Goal: Task Accomplishment & Management: Complete application form

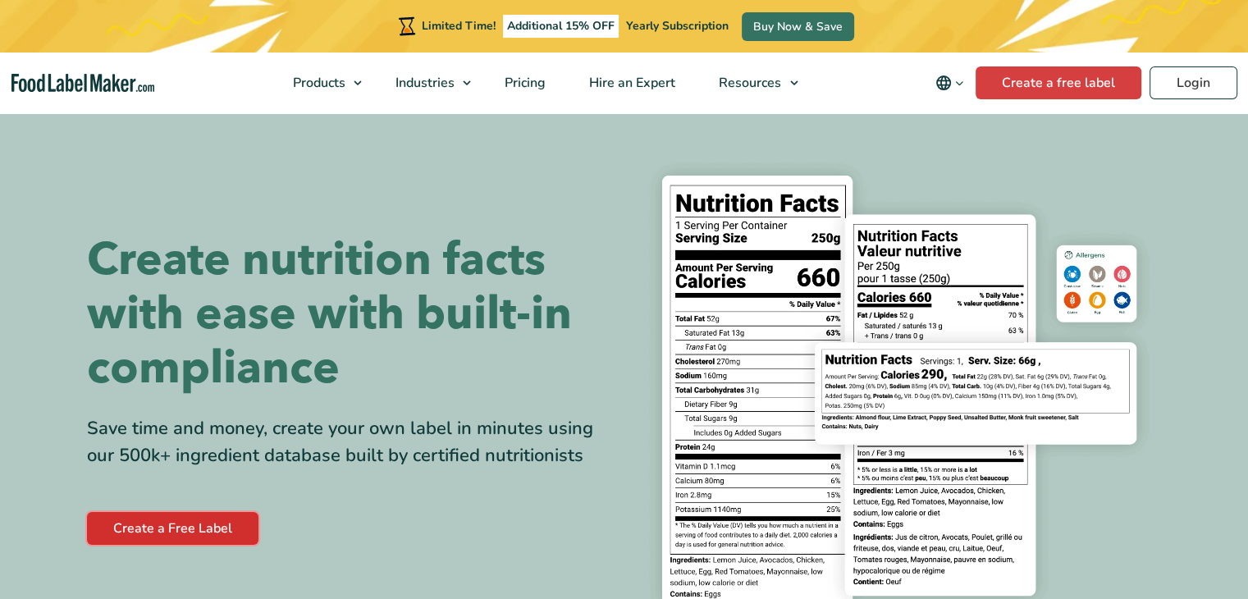
click at [111, 532] on link "Create a Free Label" at bounding box center [173, 528] width 172 height 33
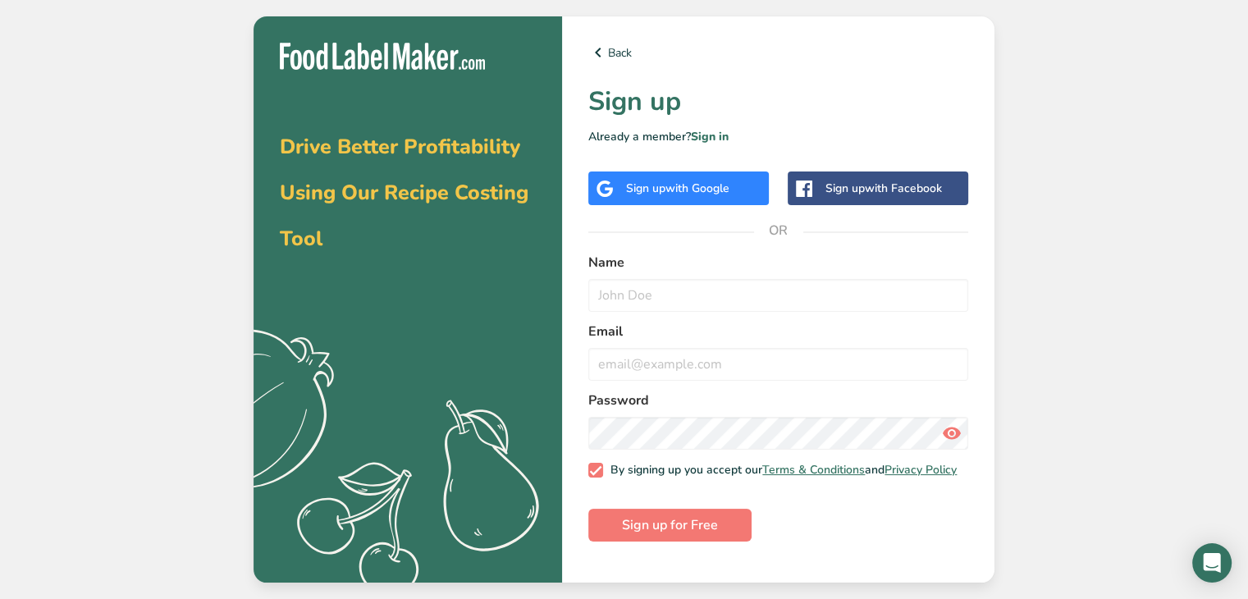
click at [674, 193] on span "with Google" at bounding box center [698, 189] width 64 height 16
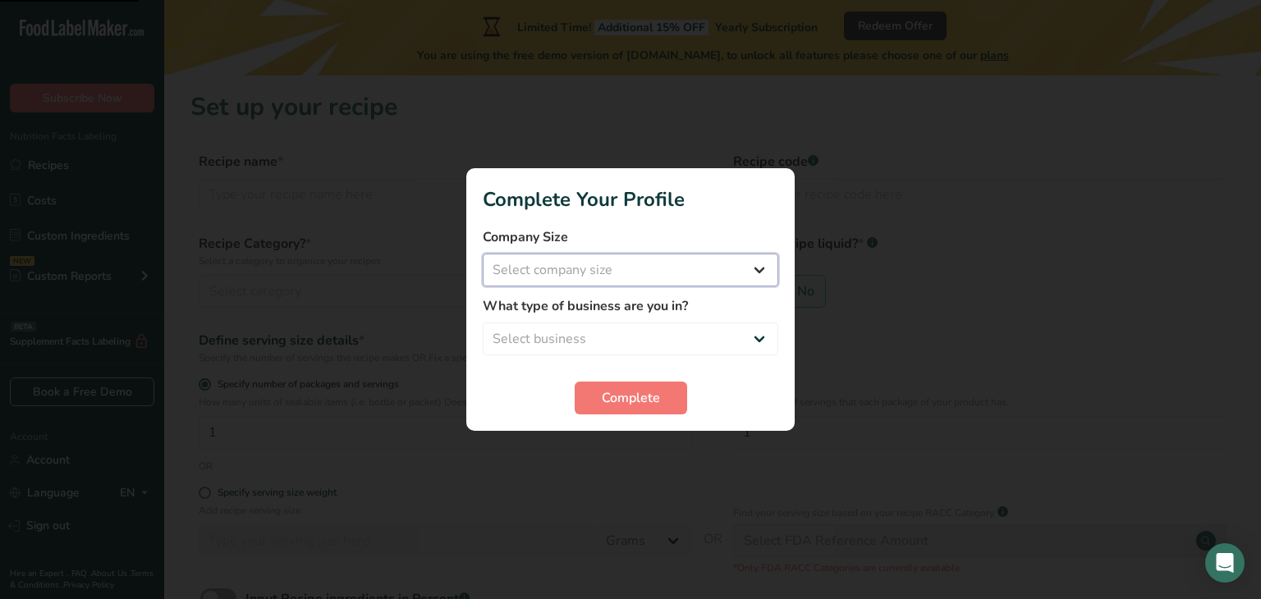
click at [654, 274] on select "Select company size Fewer than 10 Employees 10 to 50 Employees 51 to 500 Employ…" at bounding box center [630, 270] width 295 height 33
select select "1"
click at [483, 254] on select "Select company size Fewer than 10 Employees 10 to 50 Employees 51 to 500 Employ…" at bounding box center [630, 270] width 295 height 33
click at [608, 321] on div "What type of business are you in? Select business Packaged Food Manufacturer Re…" at bounding box center [630, 325] width 295 height 59
click at [611, 327] on select "Select business Packaged Food Manufacturer Restaurant & Cafe Bakery Meal Plans …" at bounding box center [630, 339] width 295 height 33
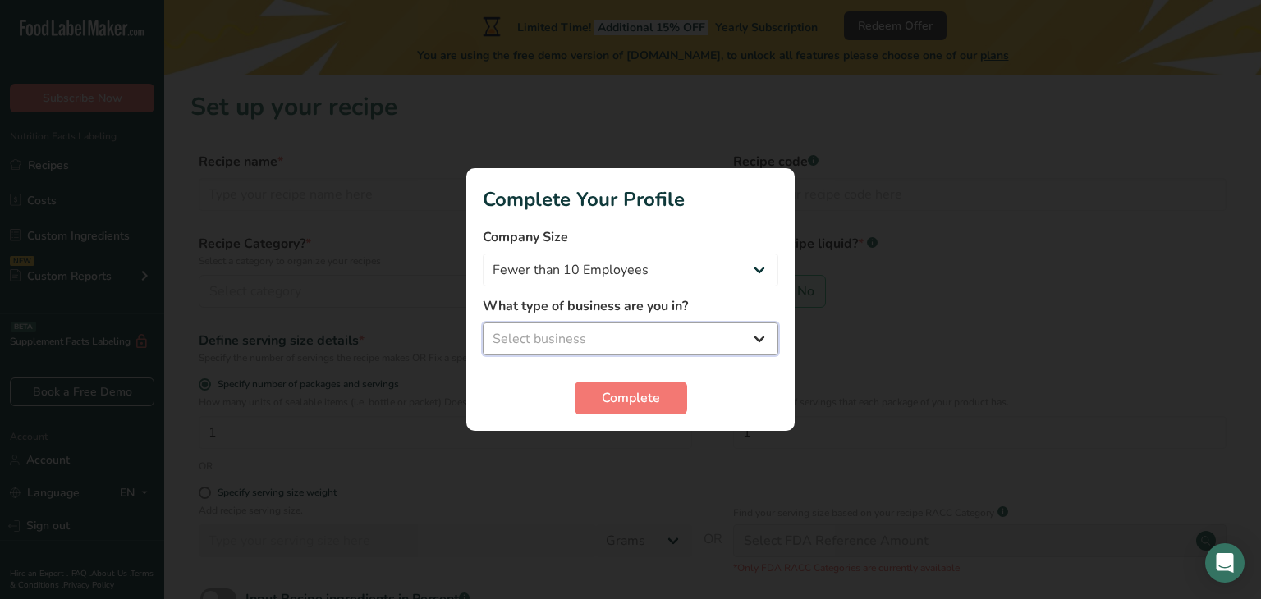
select select "2"
click at [483, 323] on select "Select business Packaged Food Manufacturer Restaurant & Cafe Bakery Meal Plans …" at bounding box center [630, 339] width 295 height 33
click at [621, 388] on span "Complete" at bounding box center [631, 398] width 58 height 20
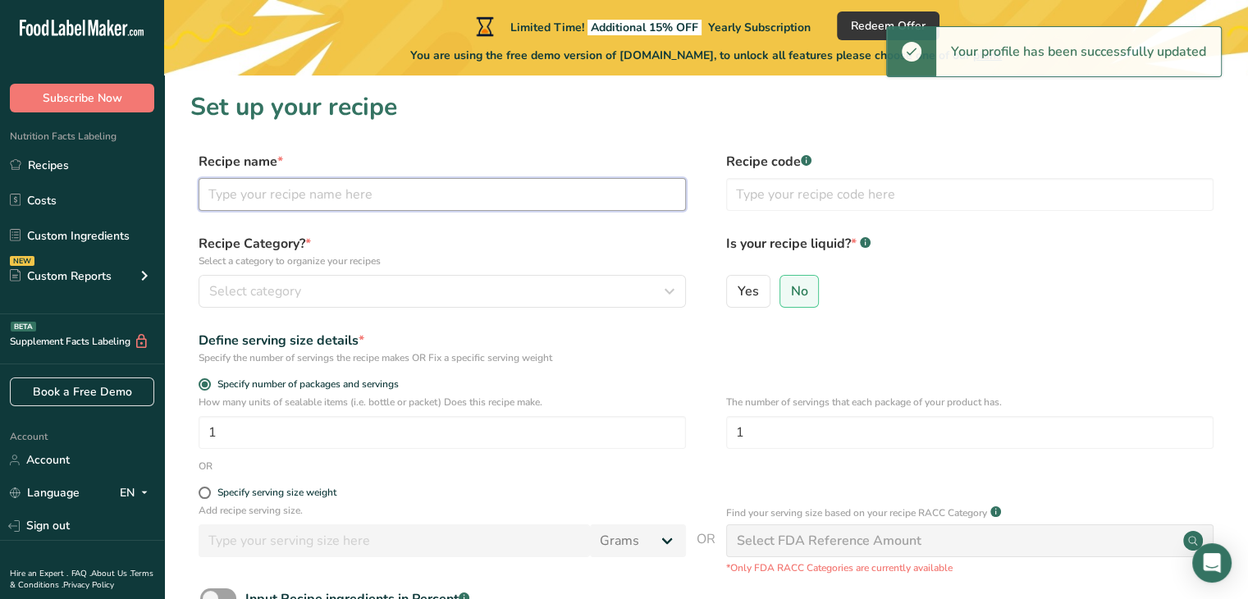
click at [373, 181] on input "text" at bounding box center [443, 194] width 488 height 33
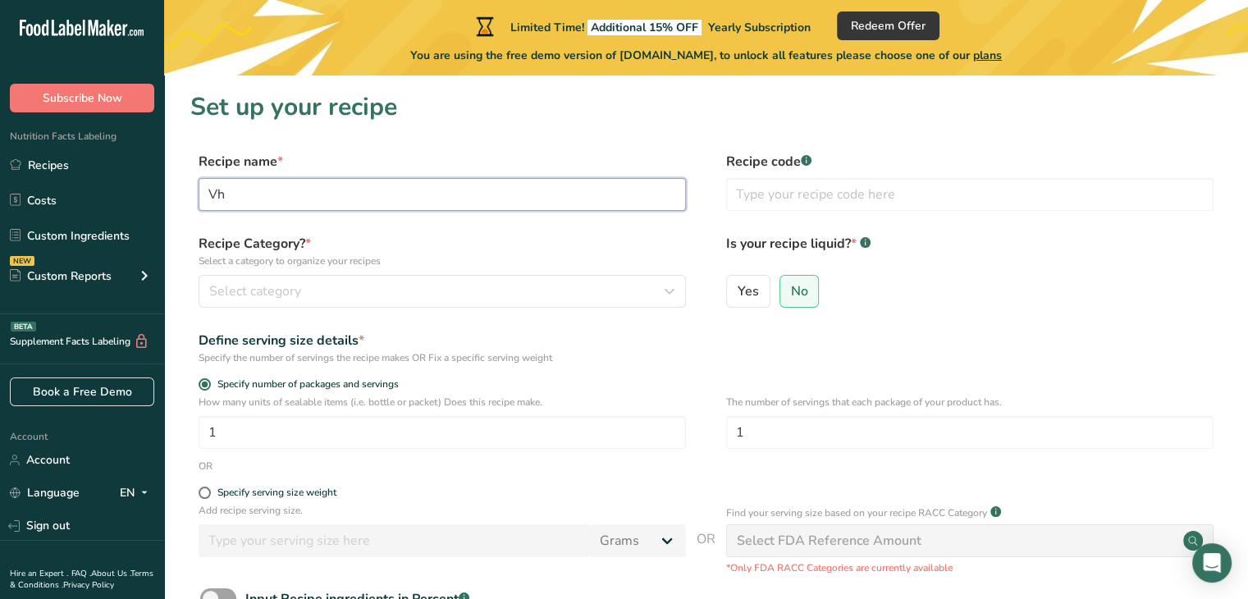
type input "V"
type input "Chicken Salad"
click at [745, 198] on input "text" at bounding box center [970, 194] width 488 height 33
type input "001"
click at [401, 282] on div "Select category" at bounding box center [437, 292] width 456 height 20
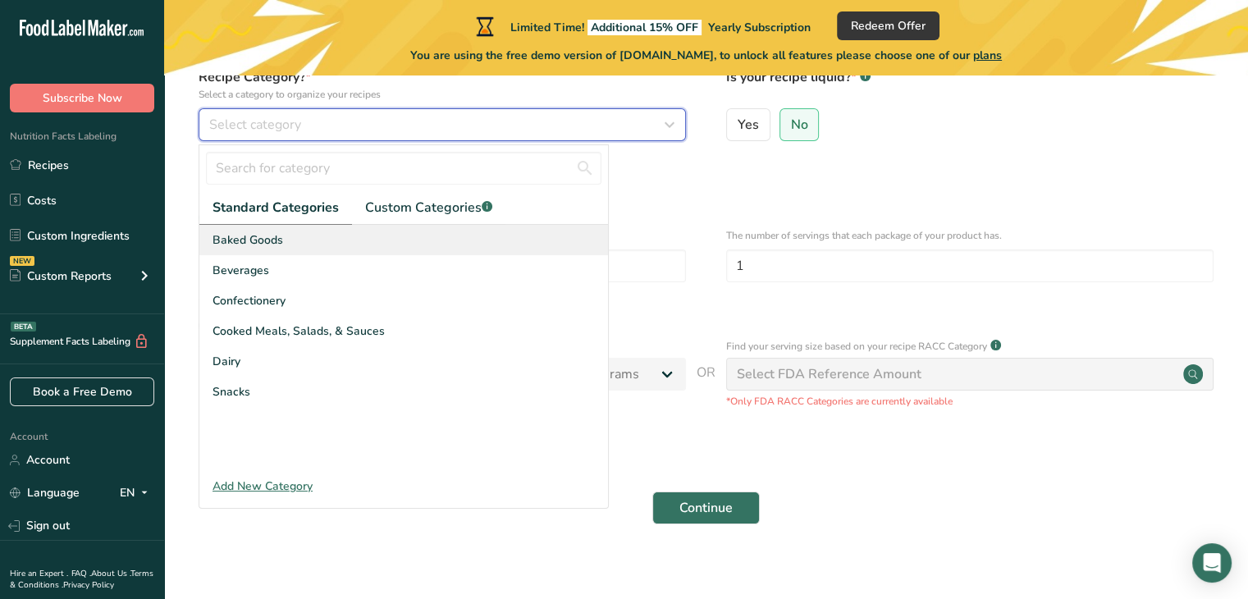
scroll to position [167, 0]
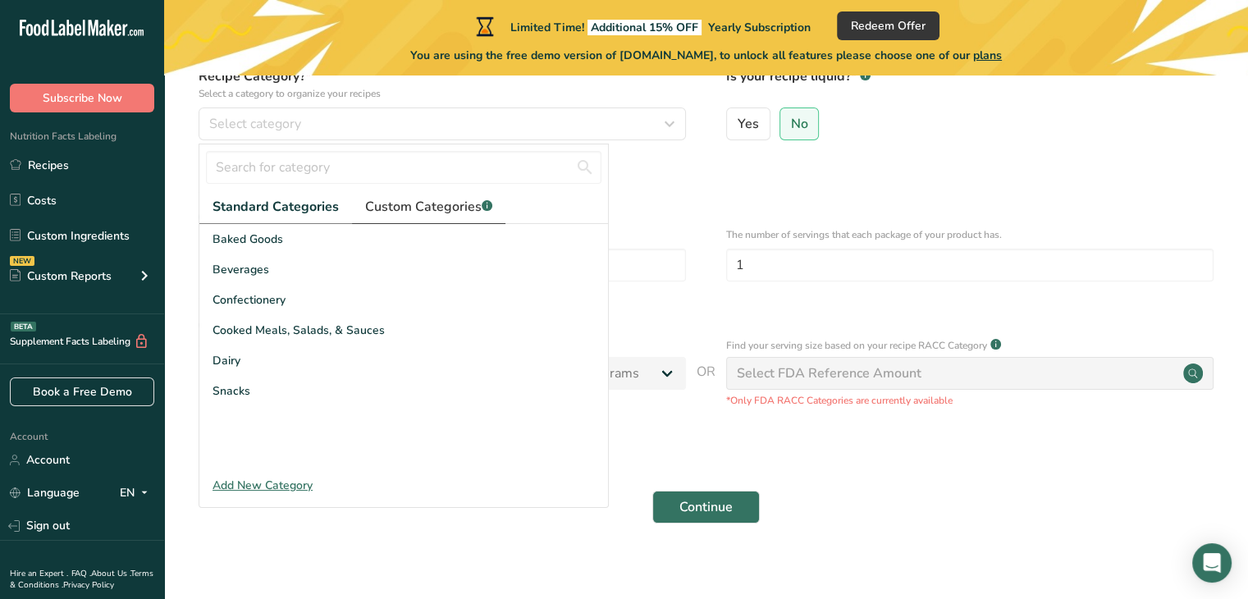
click at [423, 201] on span "Custom Categories .a-a{fill:#347362;}.b-a{fill:#fff;}" at bounding box center [428, 207] width 127 height 20
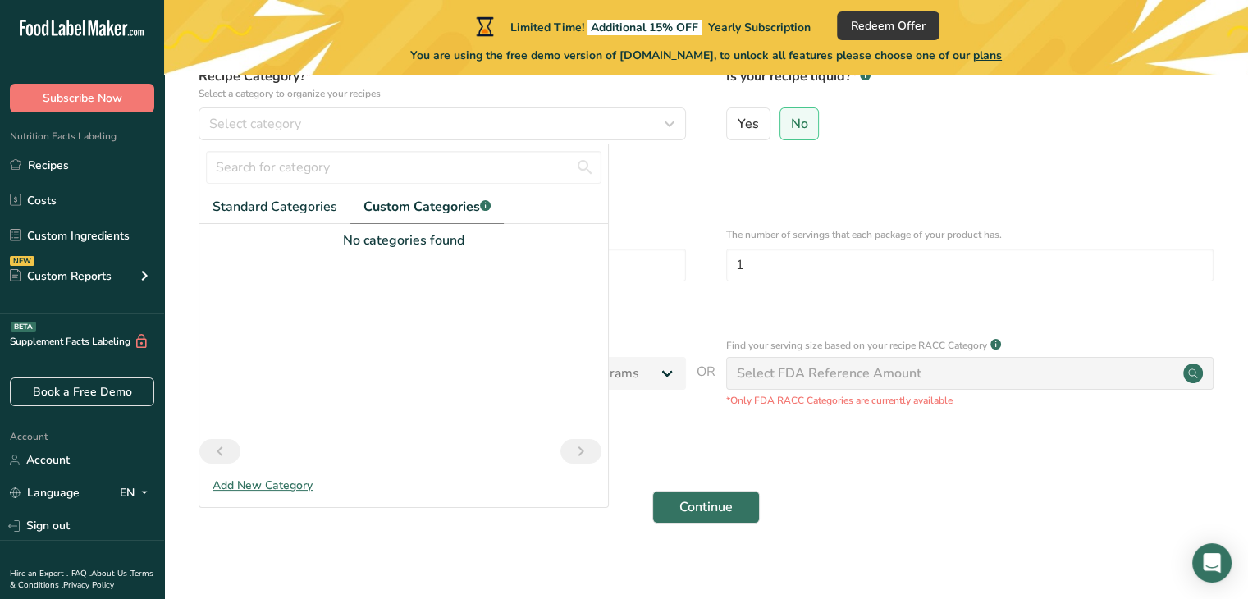
click at [251, 483] on div "Add New Category" at bounding box center [403, 485] width 409 height 17
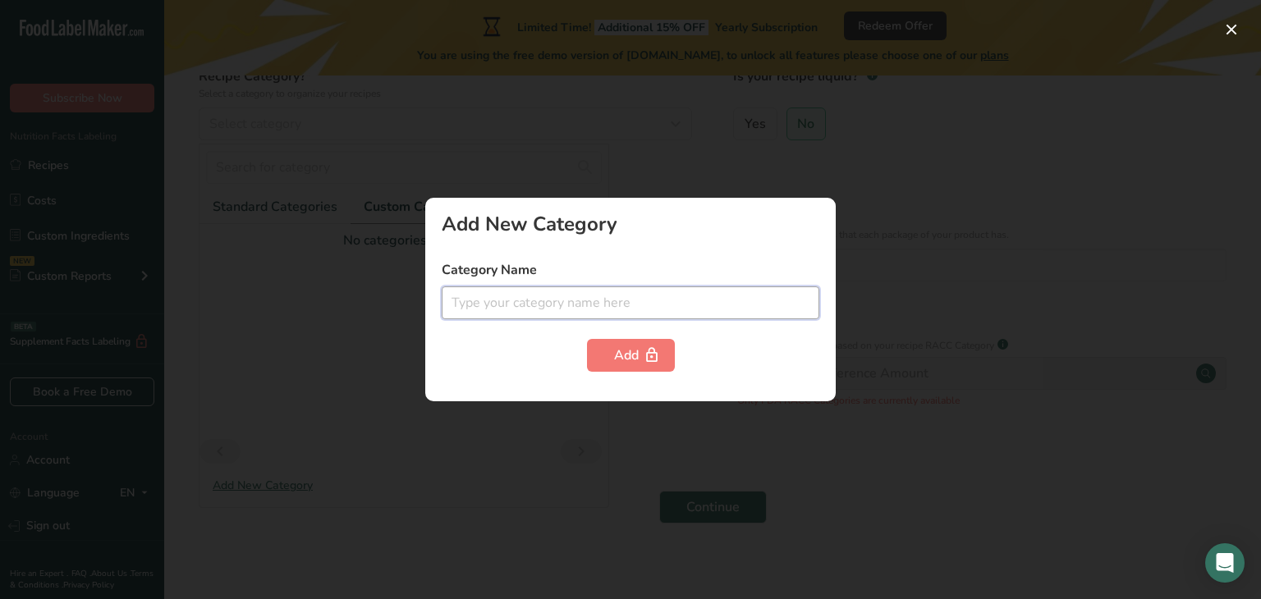
click at [652, 306] on input "text" at bounding box center [631, 302] width 378 height 33
type input "Salads"
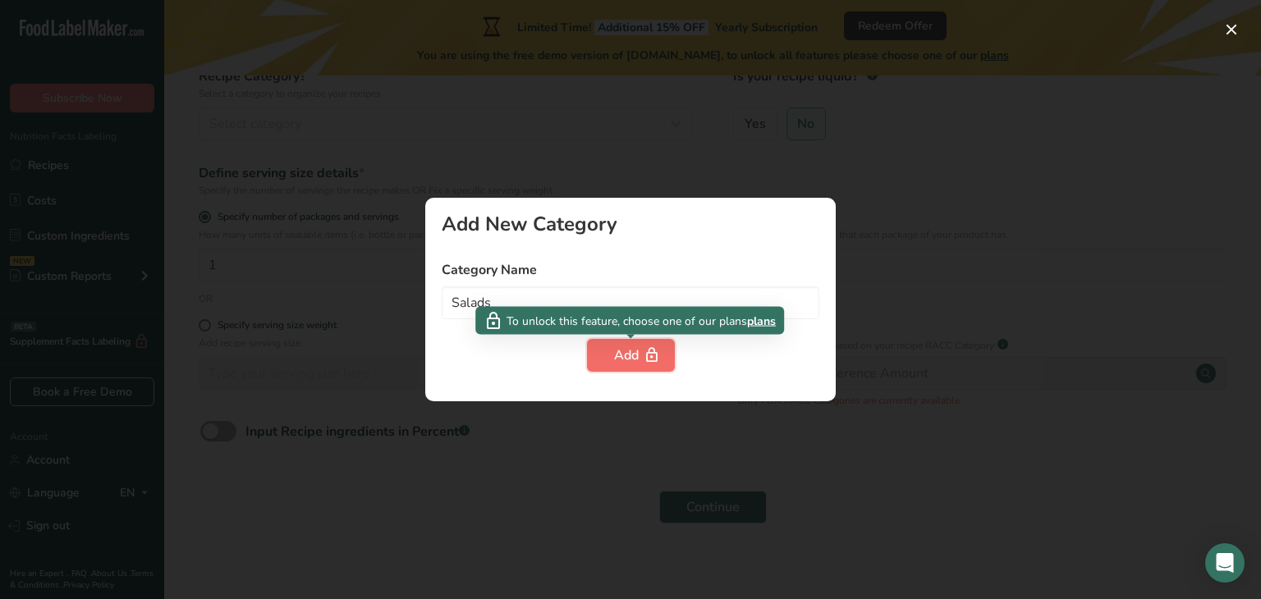
click at [643, 345] on icon "button" at bounding box center [651, 355] width 16 height 25
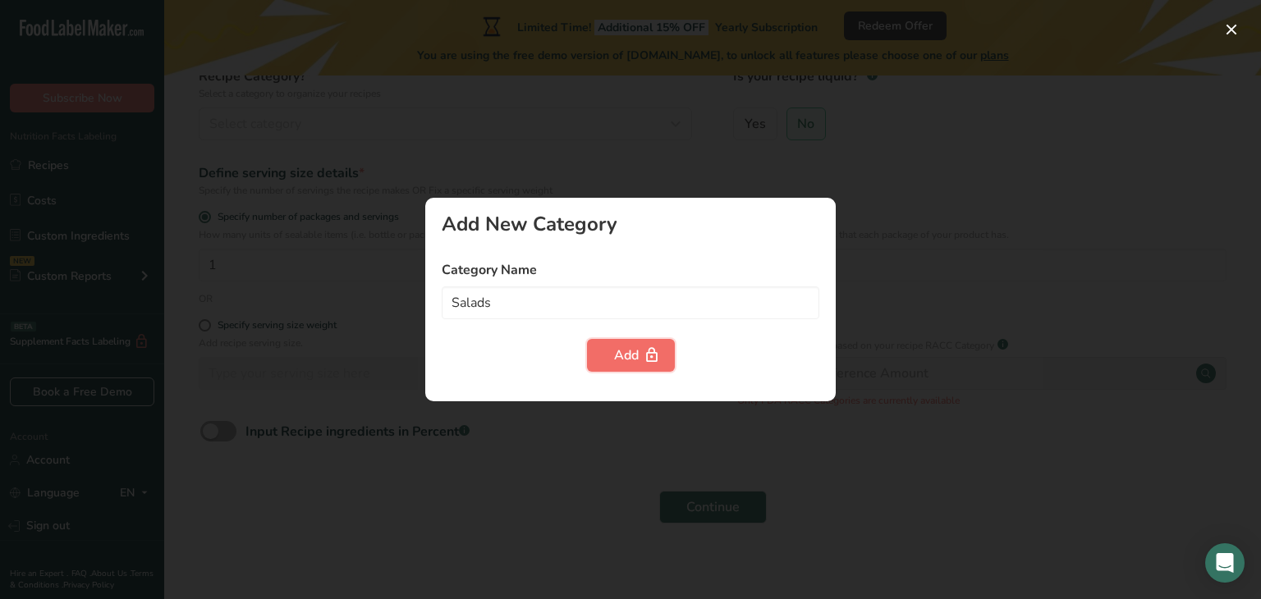
click at [623, 353] on div "Add" at bounding box center [631, 356] width 34 height 20
click at [325, 121] on div at bounding box center [630, 299] width 1261 height 599
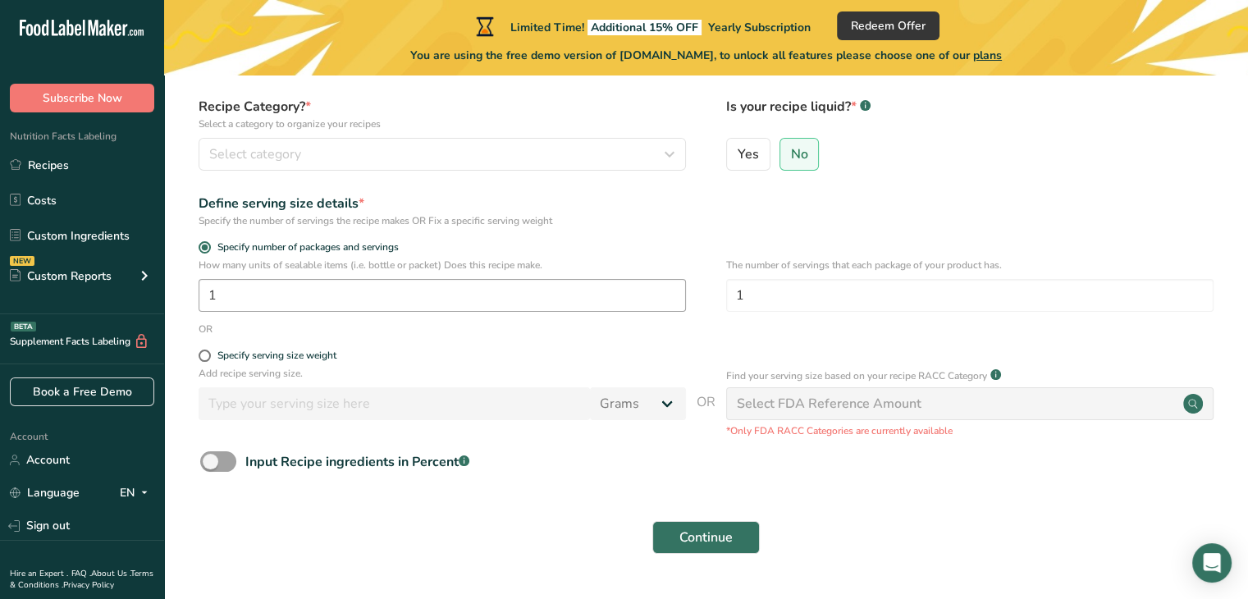
scroll to position [134, 0]
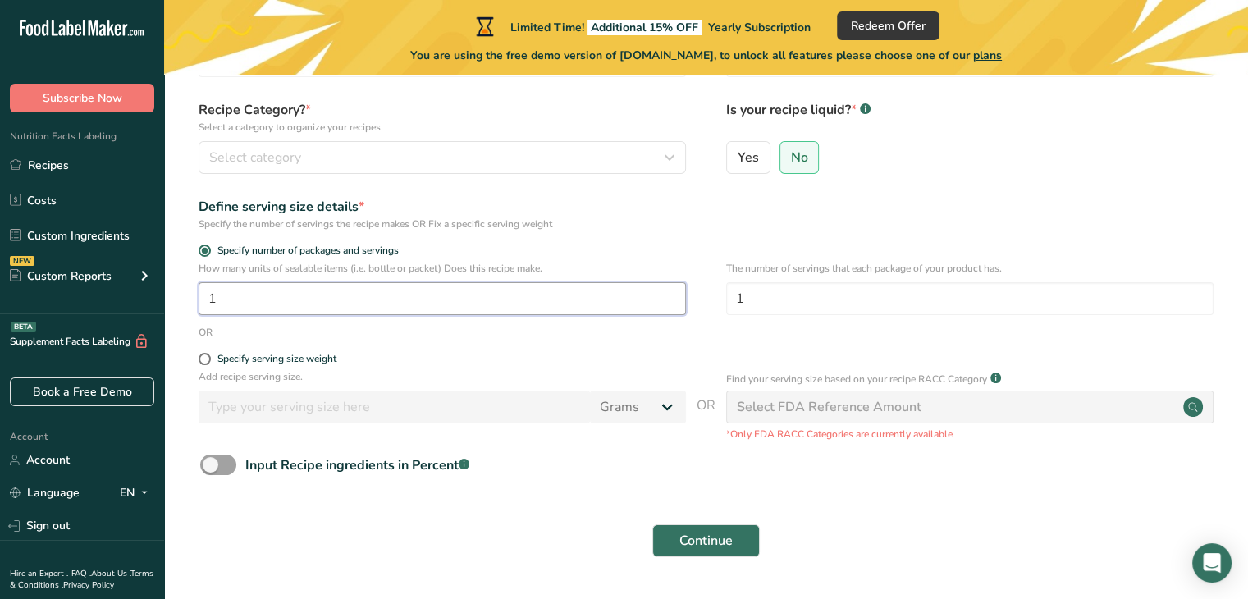
click at [504, 313] on input "1" at bounding box center [443, 298] width 488 height 33
click at [854, 306] on input "1" at bounding box center [970, 298] width 488 height 33
click at [584, 348] on form "Recipe name * Chicken Salad Recipe code .a-a{fill:#347362;}.b-a{fill:#fff;} 001…" at bounding box center [706, 292] width 1032 height 549
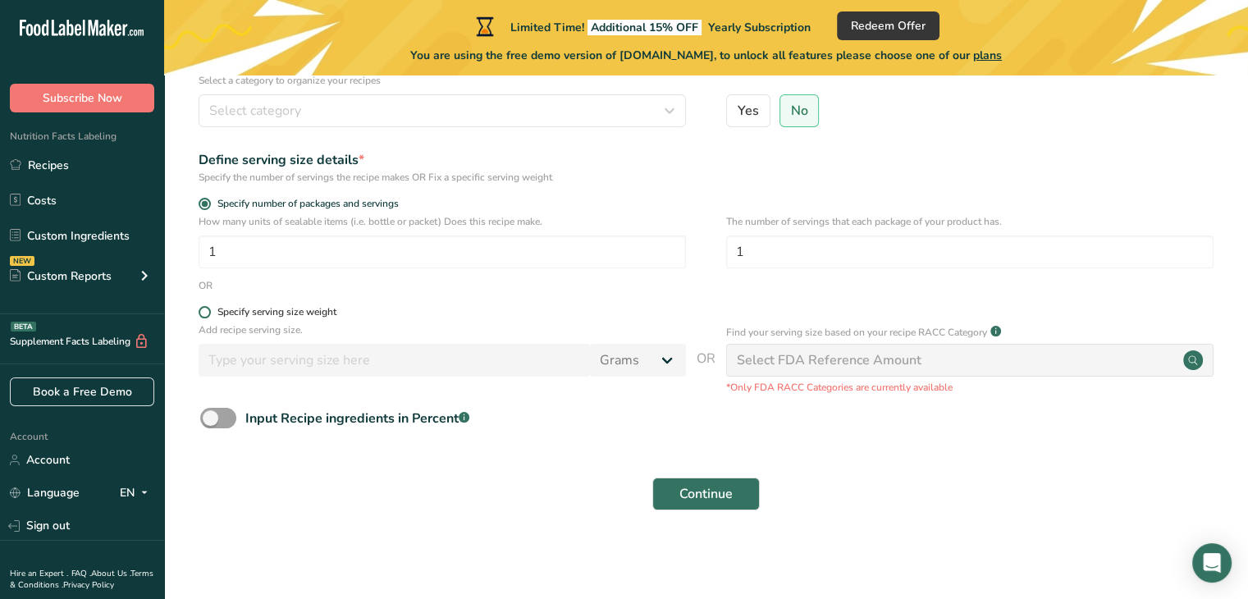
click at [317, 309] on div "Specify serving size weight" at bounding box center [276, 312] width 119 height 12
click at [209, 309] on input "Specify serving size weight" at bounding box center [204, 312] width 11 height 11
radio input "true"
radio input "false"
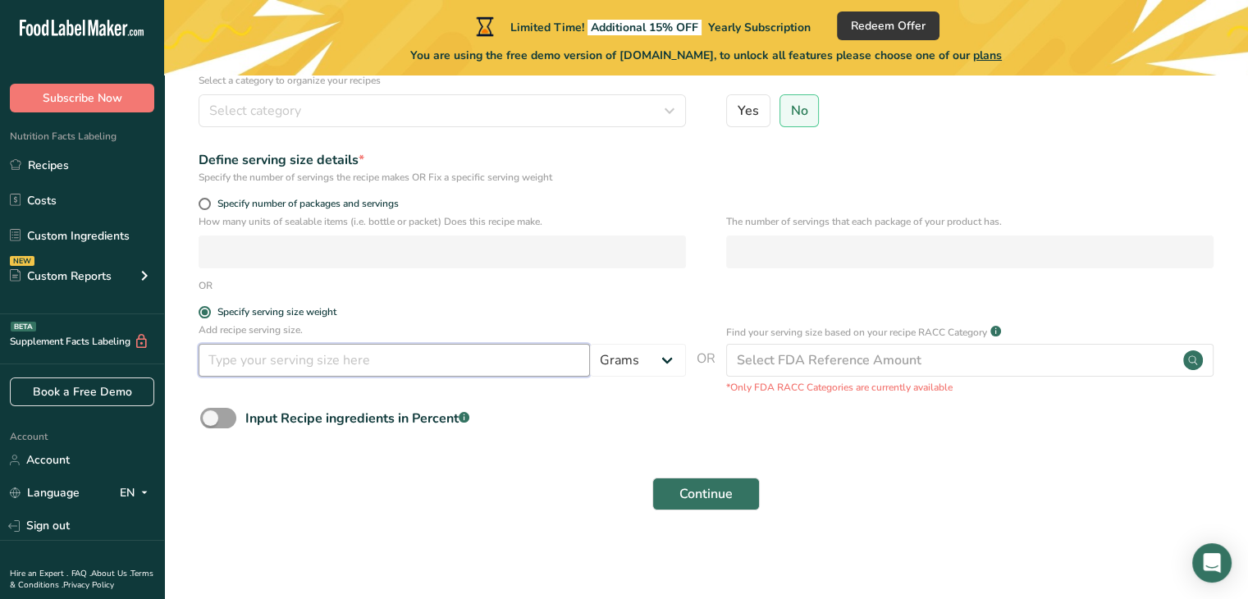
click at [285, 361] on input "number" at bounding box center [394, 360] width 391 height 33
click at [259, 191] on form "Recipe name * Chicken Salad Recipe code .a-a{fill:#347362;}.b-a{fill:#fff;} 001…" at bounding box center [706, 245] width 1032 height 549
click at [276, 204] on span "Specify number of packages and servings" at bounding box center [305, 204] width 188 height 12
click at [209, 204] on input "Specify number of packages and servings" at bounding box center [204, 204] width 11 height 11
radio input "true"
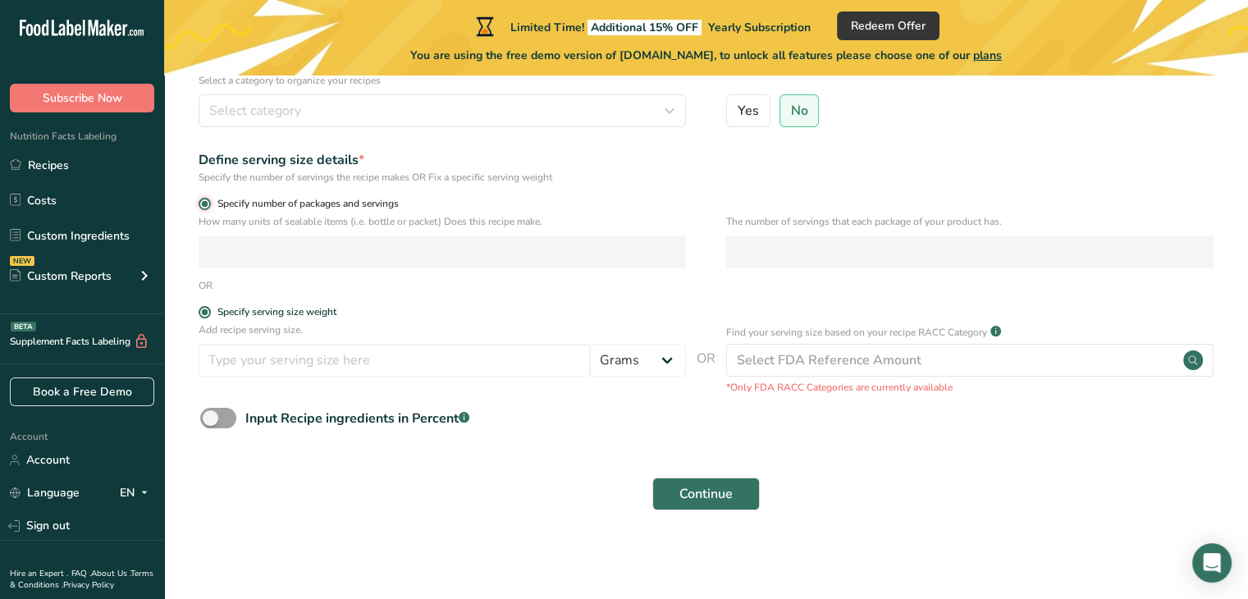
radio input "false"
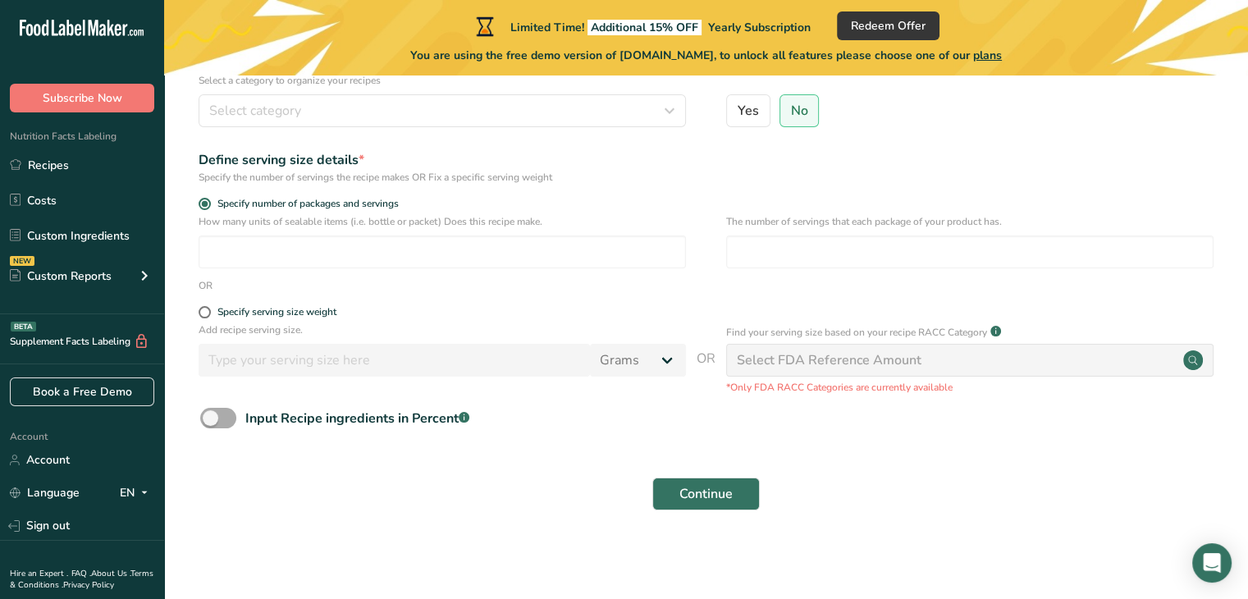
click at [226, 410] on span at bounding box center [218, 418] width 36 height 21
click at [211, 413] on input "Input Recipe ingredients in Percent .a-a{fill:#347362;}.b-a{fill:#fff;}" at bounding box center [205, 418] width 11 height 11
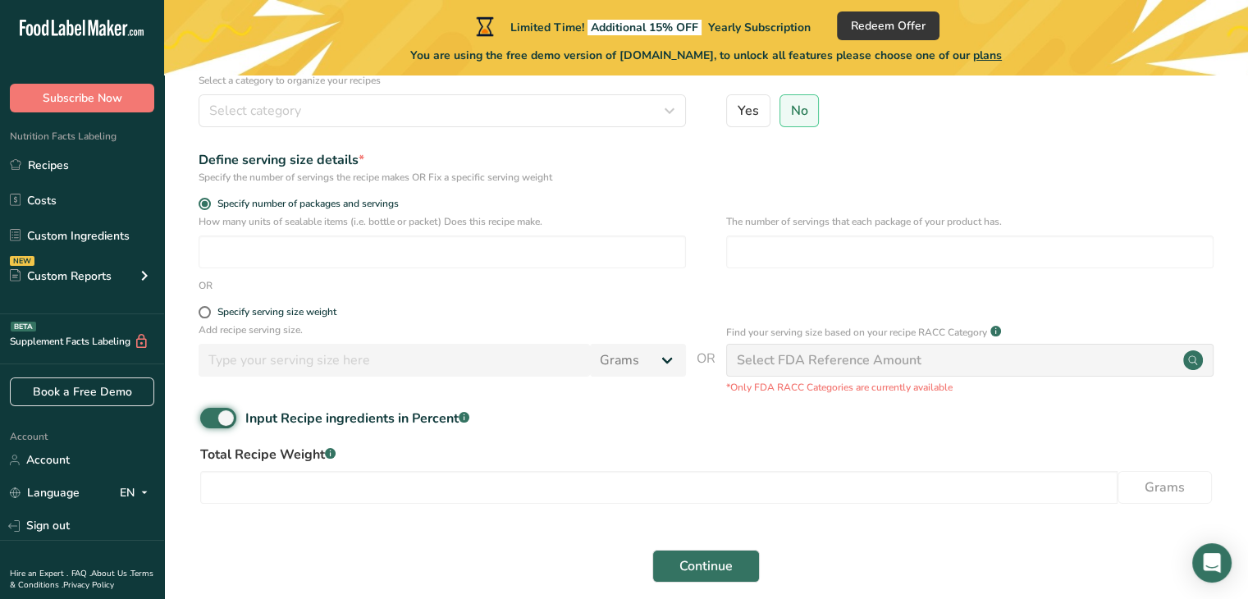
scroll to position [253, 0]
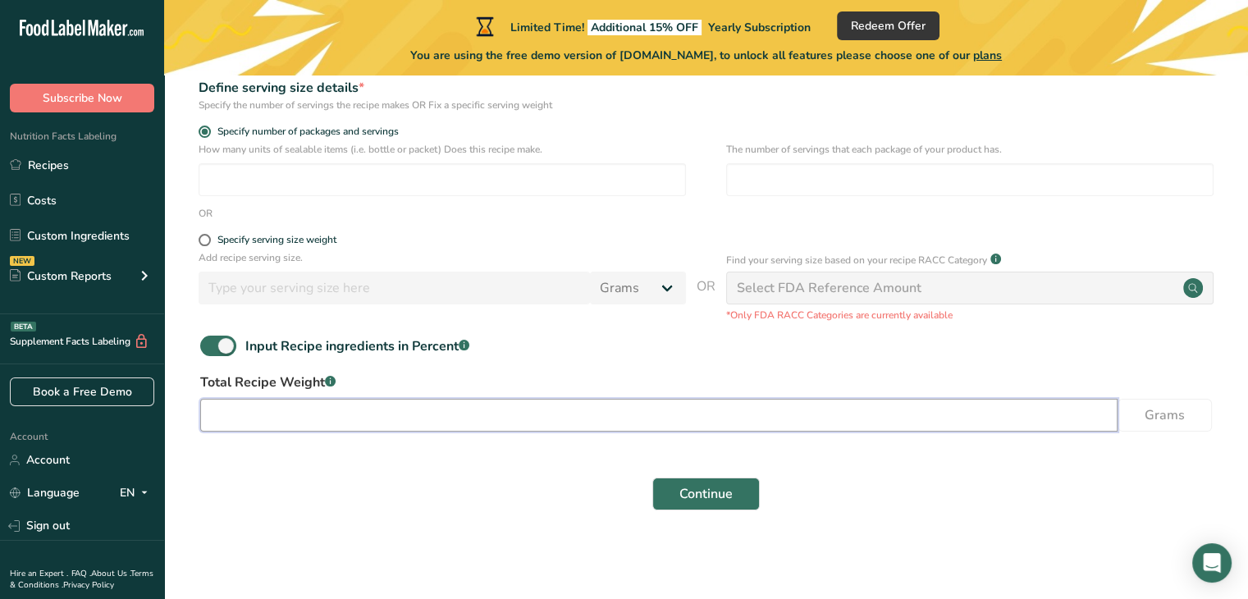
click at [650, 411] on input "number" at bounding box center [659, 415] width 918 height 33
click at [214, 344] on span at bounding box center [218, 346] width 36 height 21
click at [211, 344] on input "Input Recipe ingredients in Percent .a-a{fill:#347362;}.b-a{fill:#fff;}" at bounding box center [205, 346] width 11 height 11
checkbox input "false"
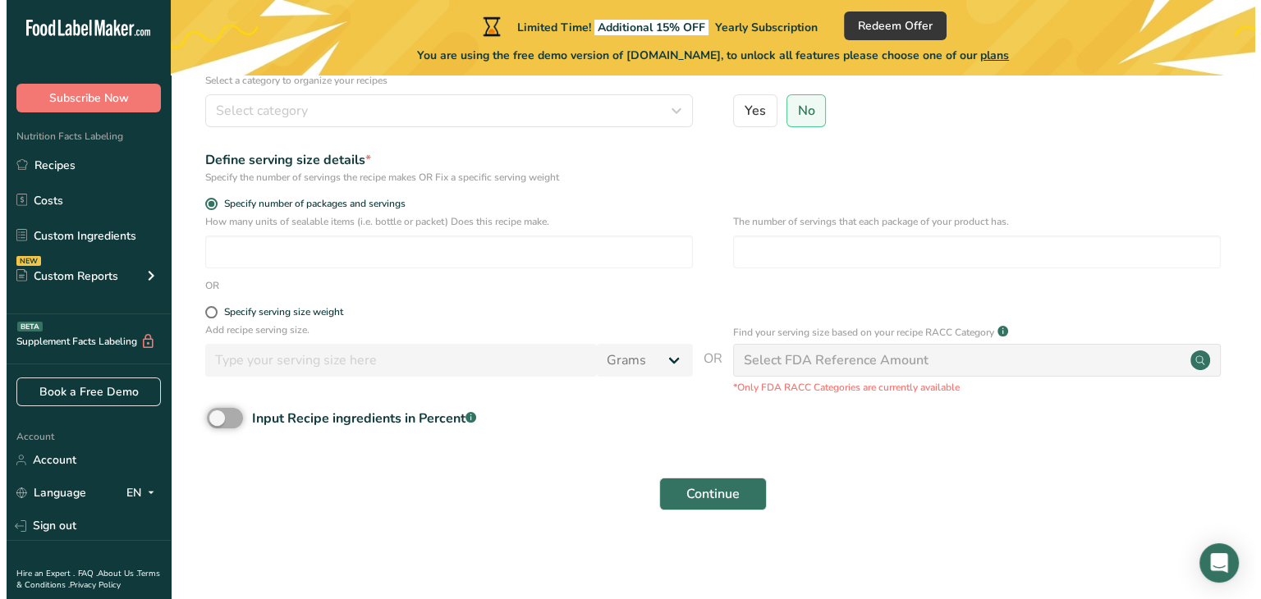
scroll to position [181, 0]
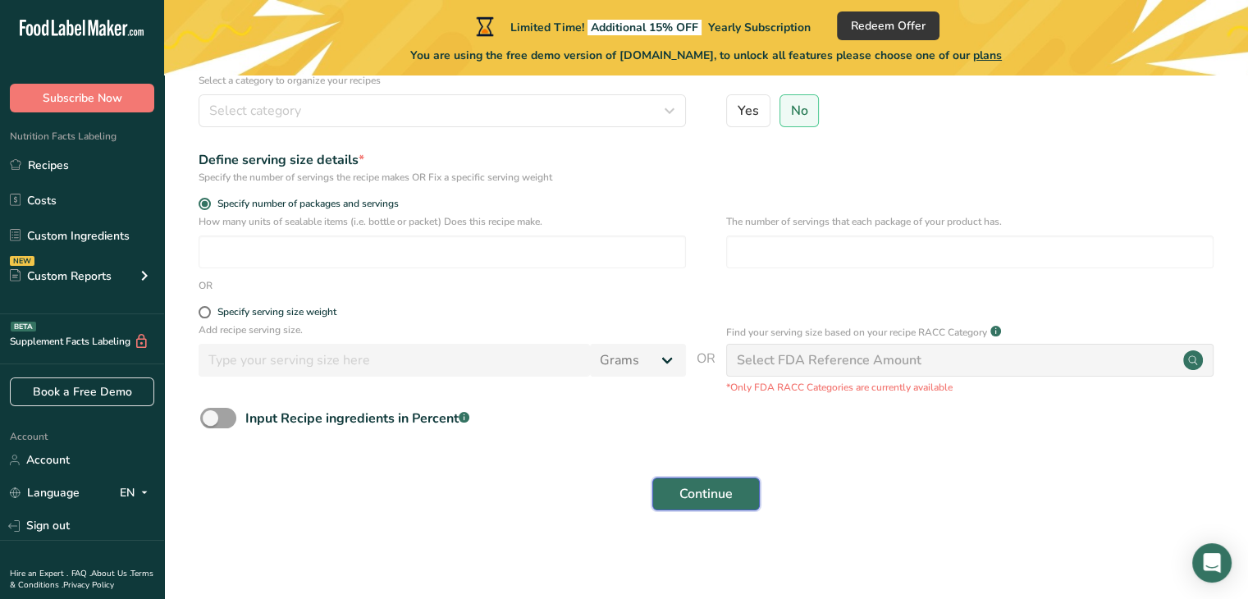
click at [730, 486] on span "Continue" at bounding box center [706, 494] width 53 height 20
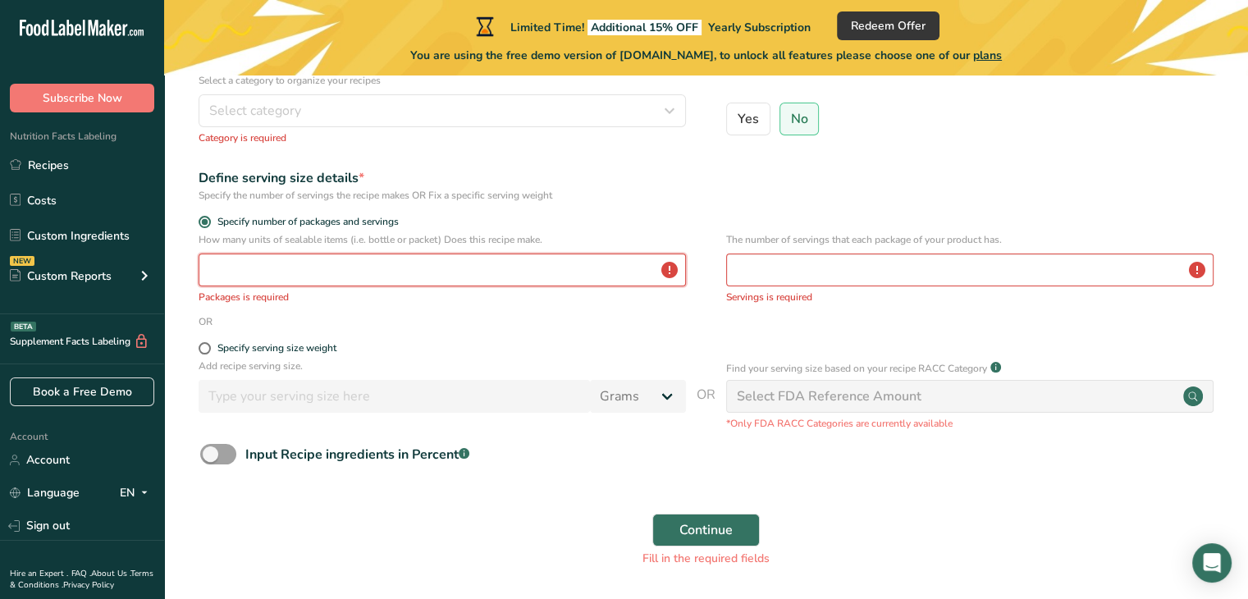
click at [411, 256] on input "number" at bounding box center [443, 270] width 488 height 33
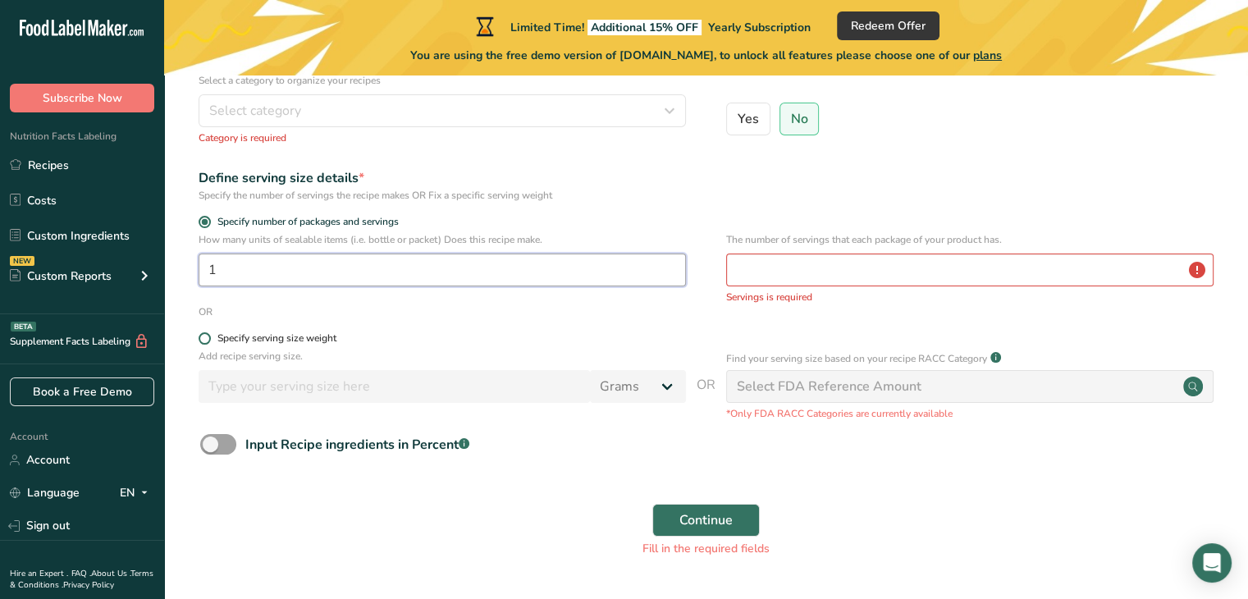
type input "1"
click at [328, 333] on div "Specify serving size weight" at bounding box center [276, 338] width 119 height 12
click at [209, 333] on input "Specify serving size weight" at bounding box center [204, 338] width 11 height 11
radio input "true"
radio input "false"
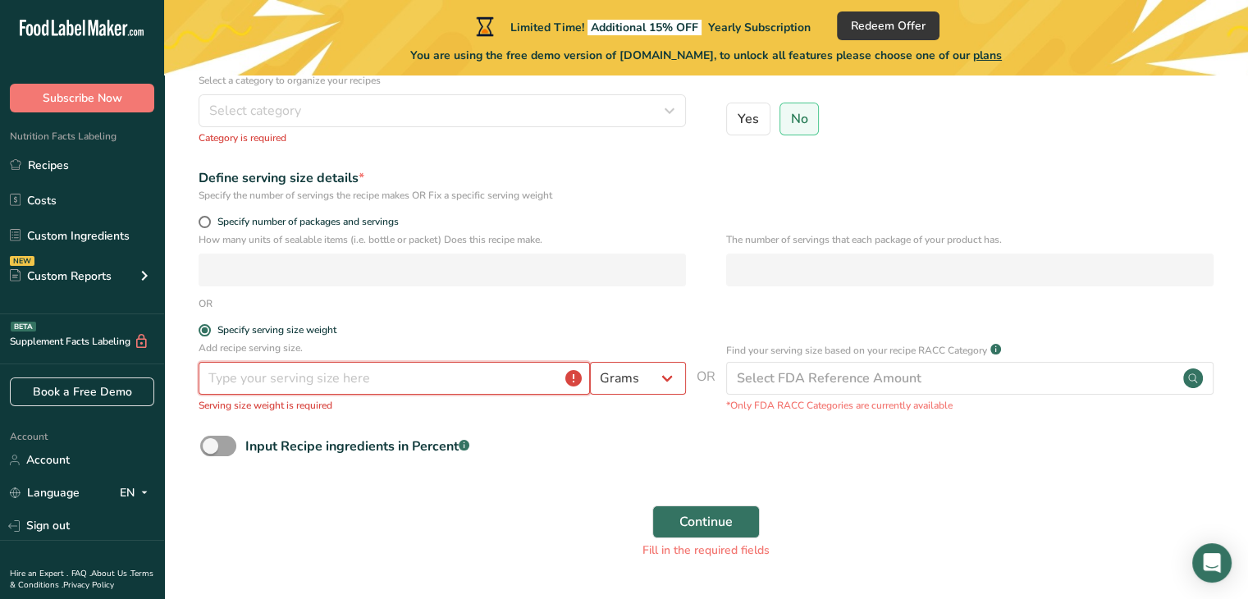
click at [285, 369] on input "number" at bounding box center [394, 378] width 391 height 33
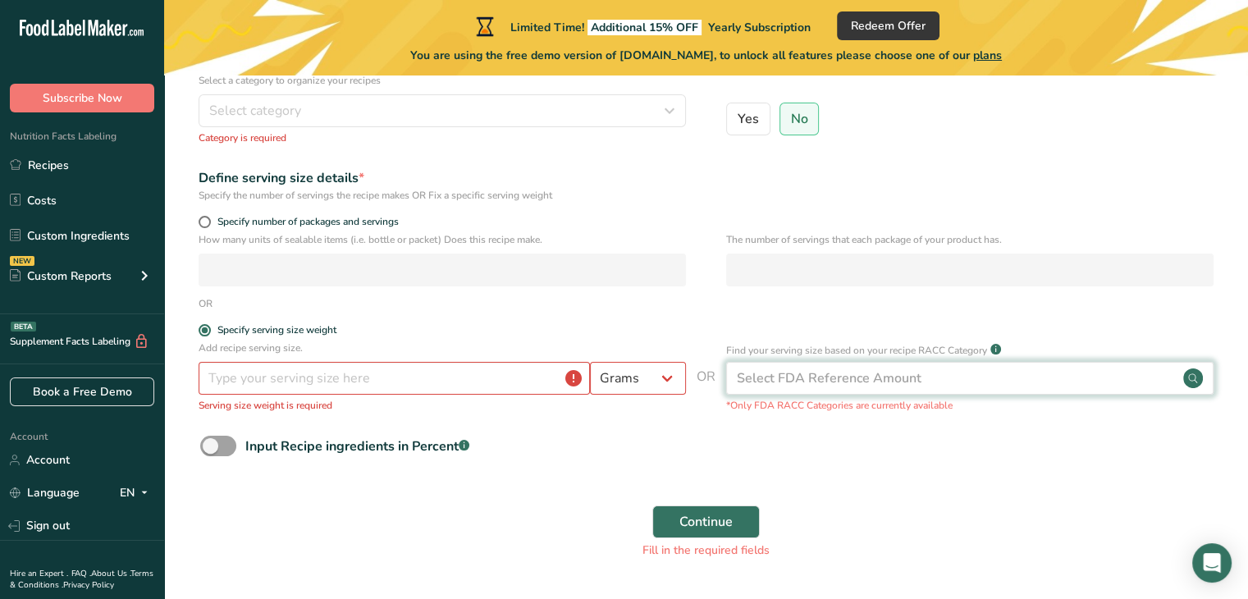
click at [853, 378] on div "Select FDA Reference Amount" at bounding box center [829, 379] width 185 height 20
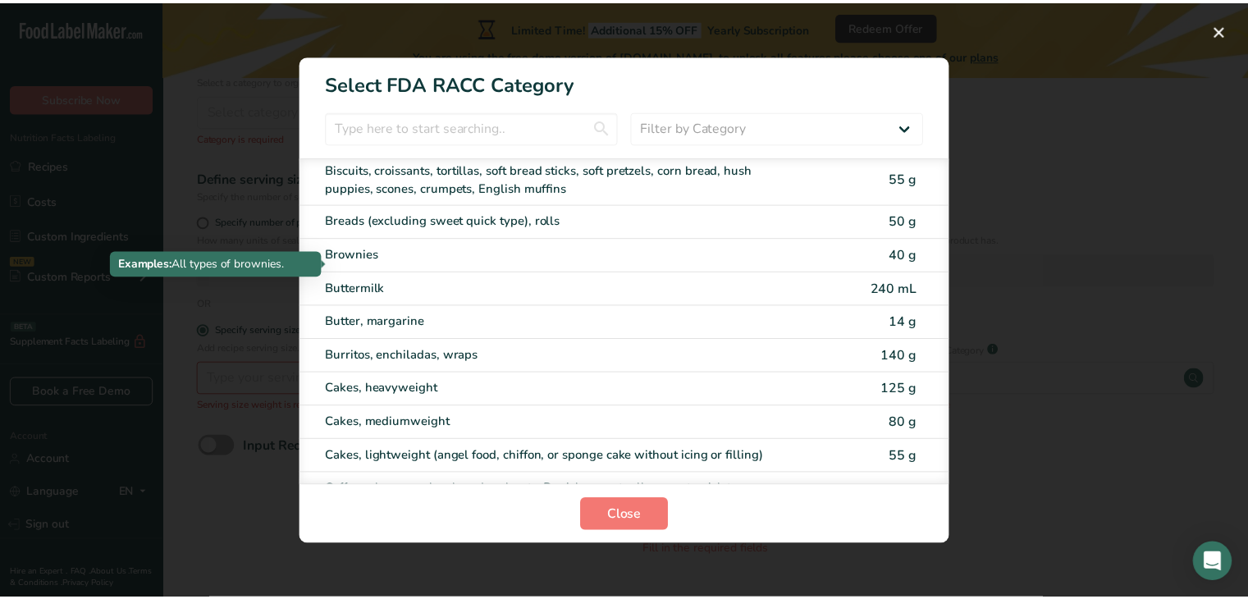
scroll to position [39, 0]
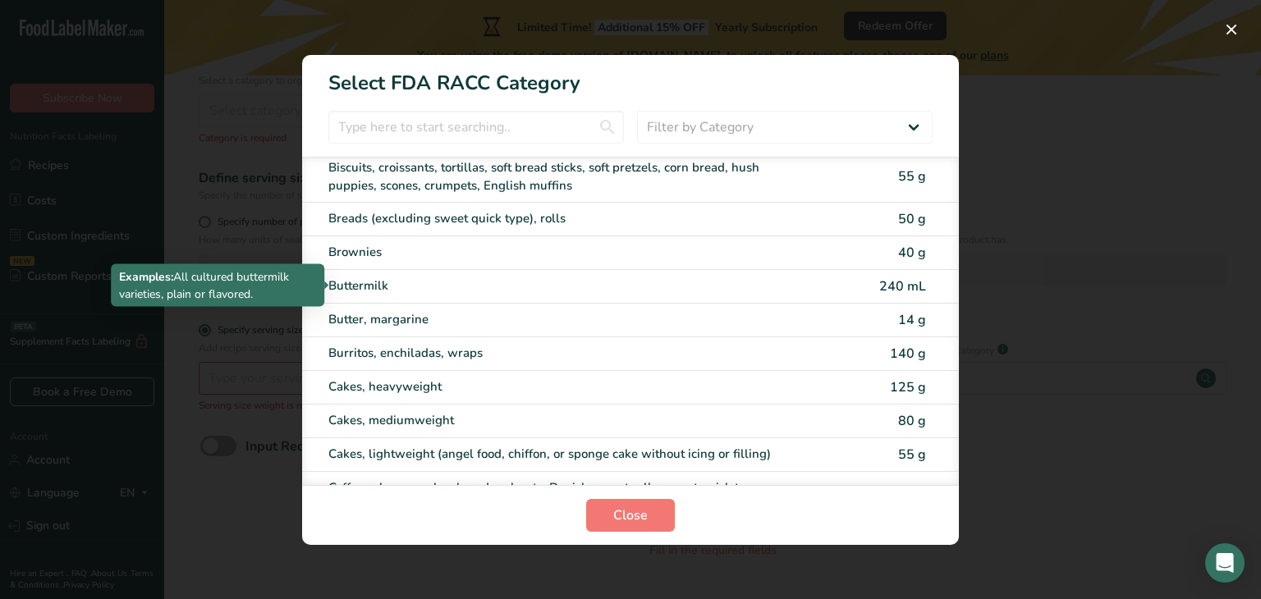
click at [630, 281] on div "Buttermilk" at bounding box center [561, 286] width 466 height 19
type input "240"
select select "17"
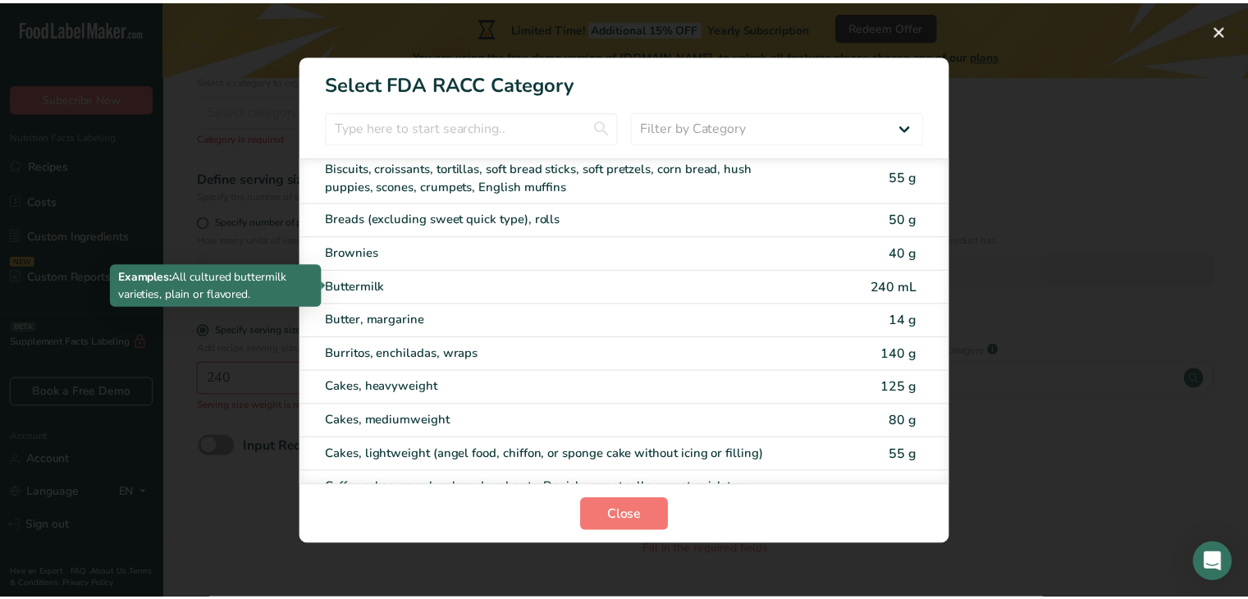
select select "22"
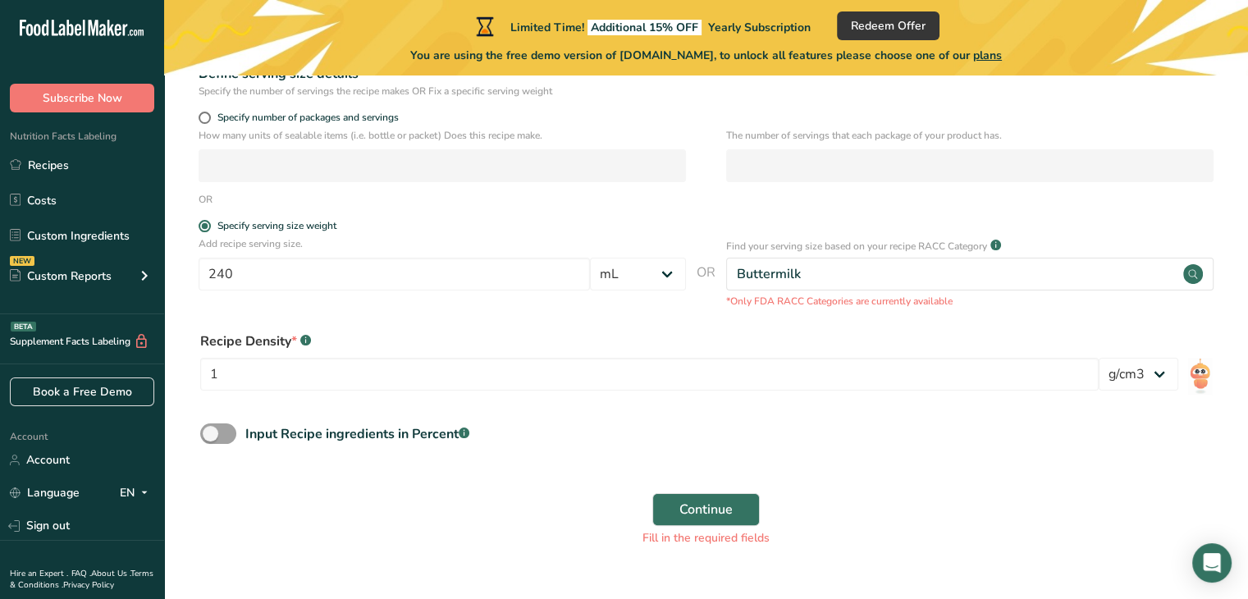
scroll to position [295, 0]
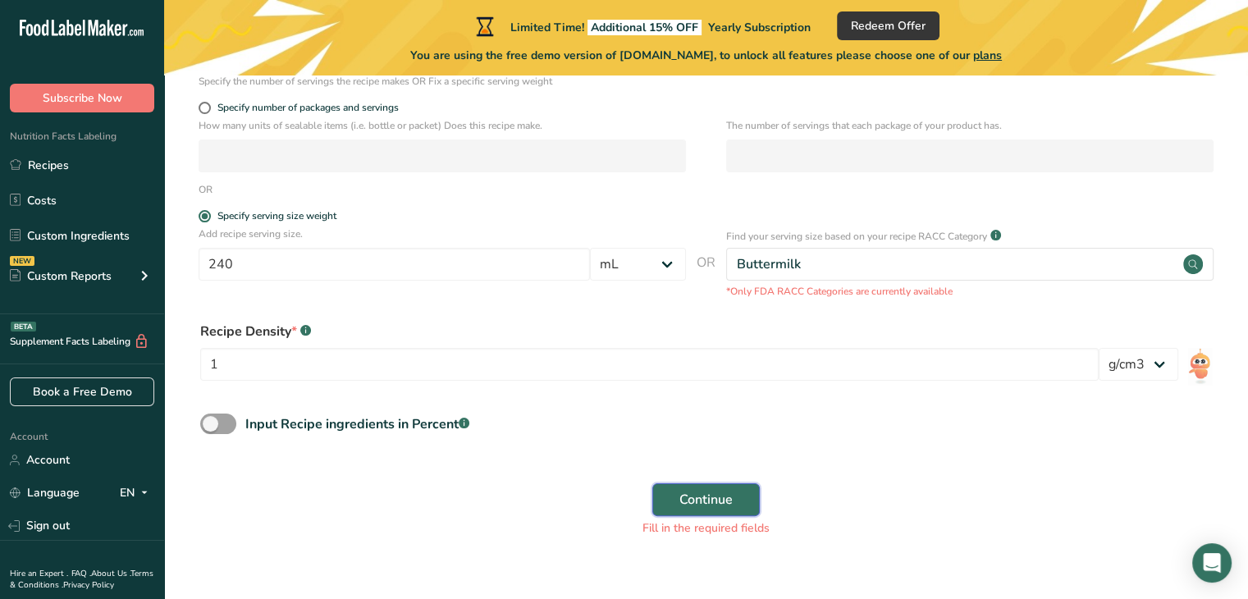
click at [712, 488] on button "Continue" at bounding box center [706, 499] width 108 height 33
click at [222, 432] on span at bounding box center [218, 424] width 36 height 21
click at [211, 429] on input "Input Recipe ingredients in Percent .a-a{fill:#347362;}.b-a{fill:#fff;}" at bounding box center [205, 424] width 11 height 11
checkbox input "true"
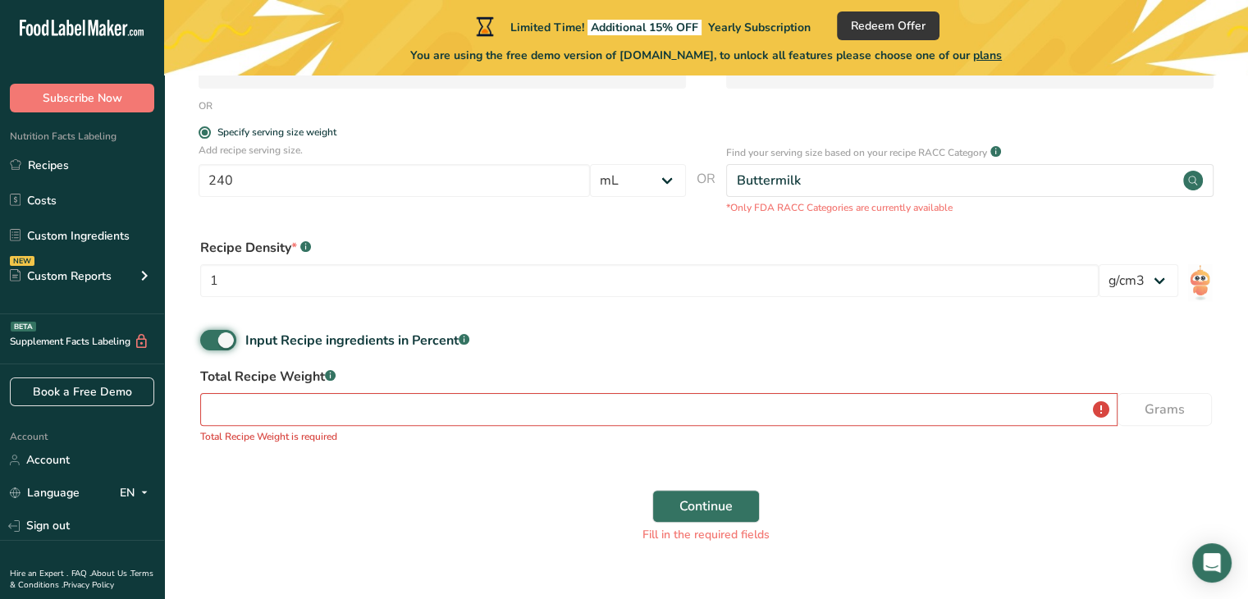
scroll to position [383, 0]
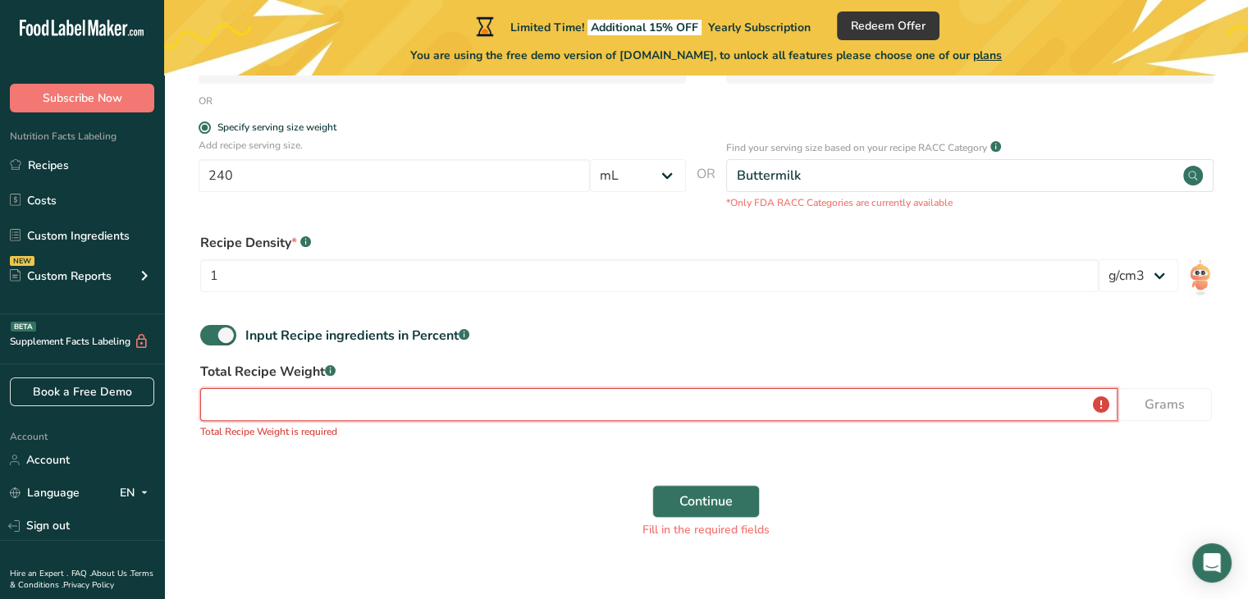
click at [448, 411] on input "number" at bounding box center [659, 404] width 918 height 33
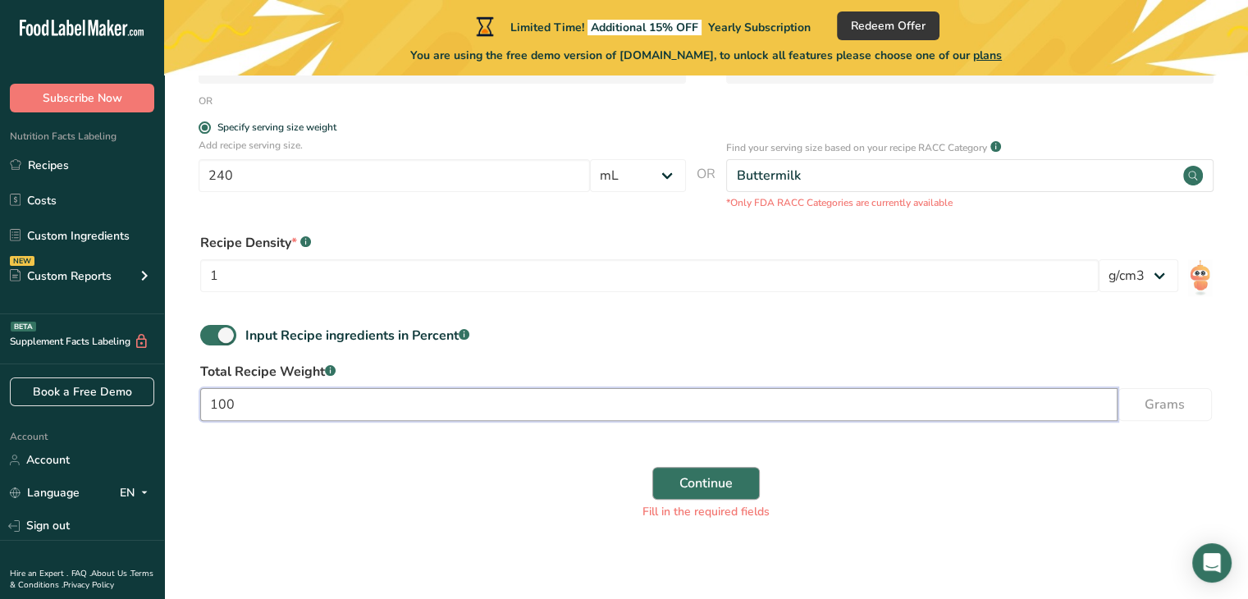
type input "100"
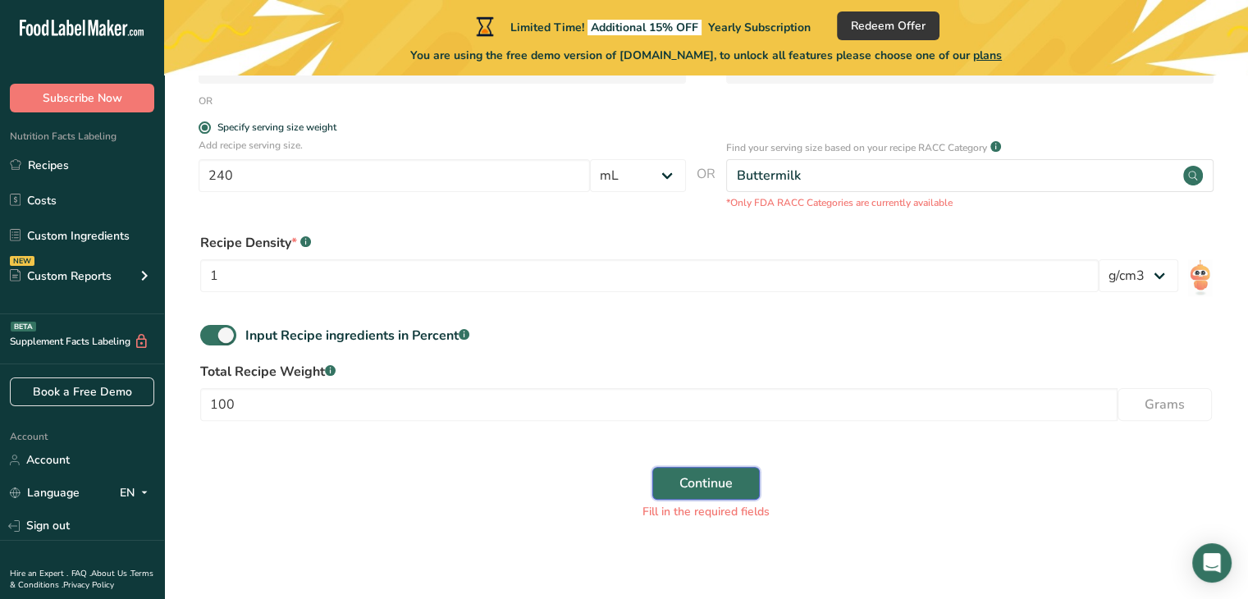
click at [685, 492] on span "Continue" at bounding box center [706, 484] width 53 height 20
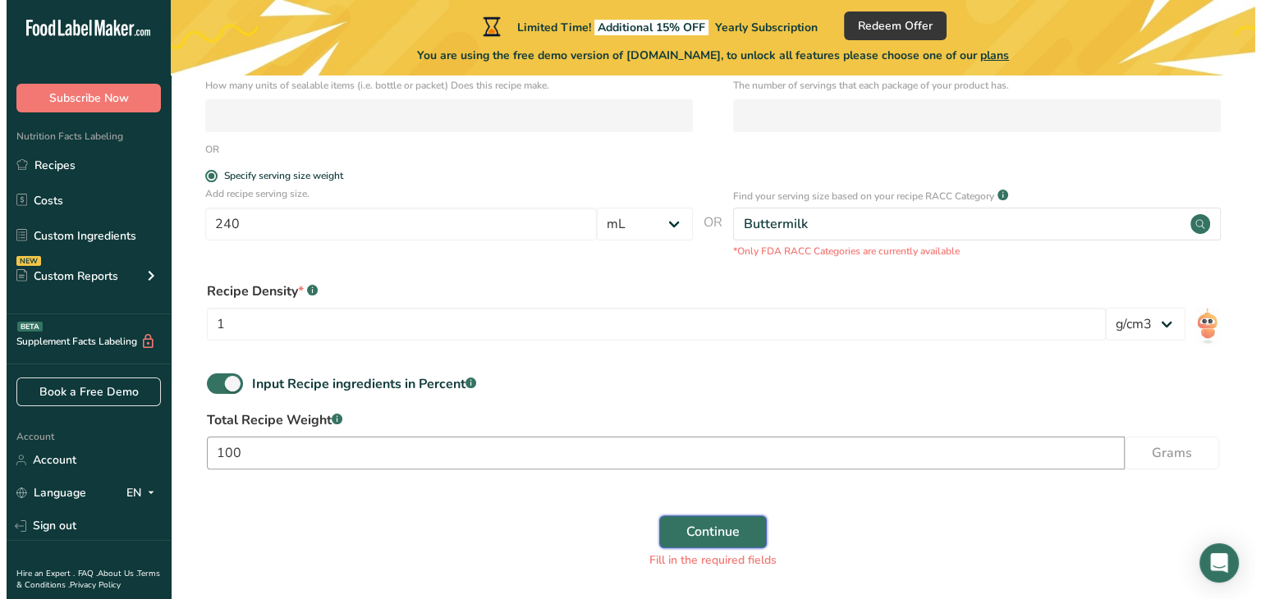
scroll to position [327, 0]
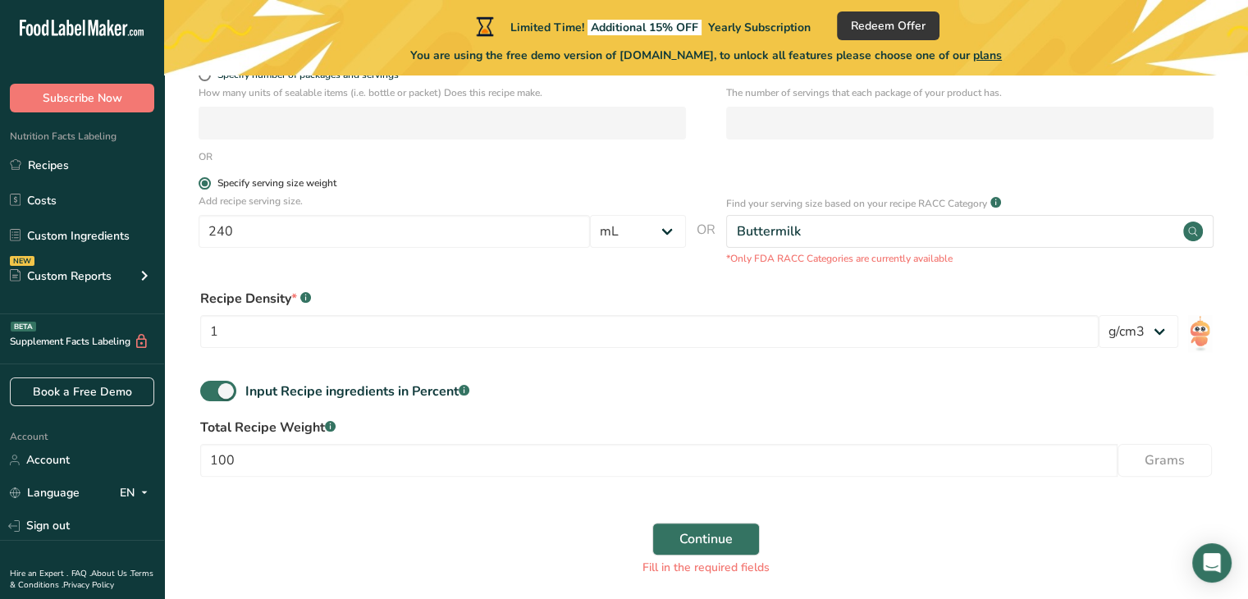
click at [288, 185] on div "Specify serving size weight" at bounding box center [276, 183] width 119 height 12
click at [209, 185] on input "Specify serving size weight" at bounding box center [204, 183] width 11 height 11
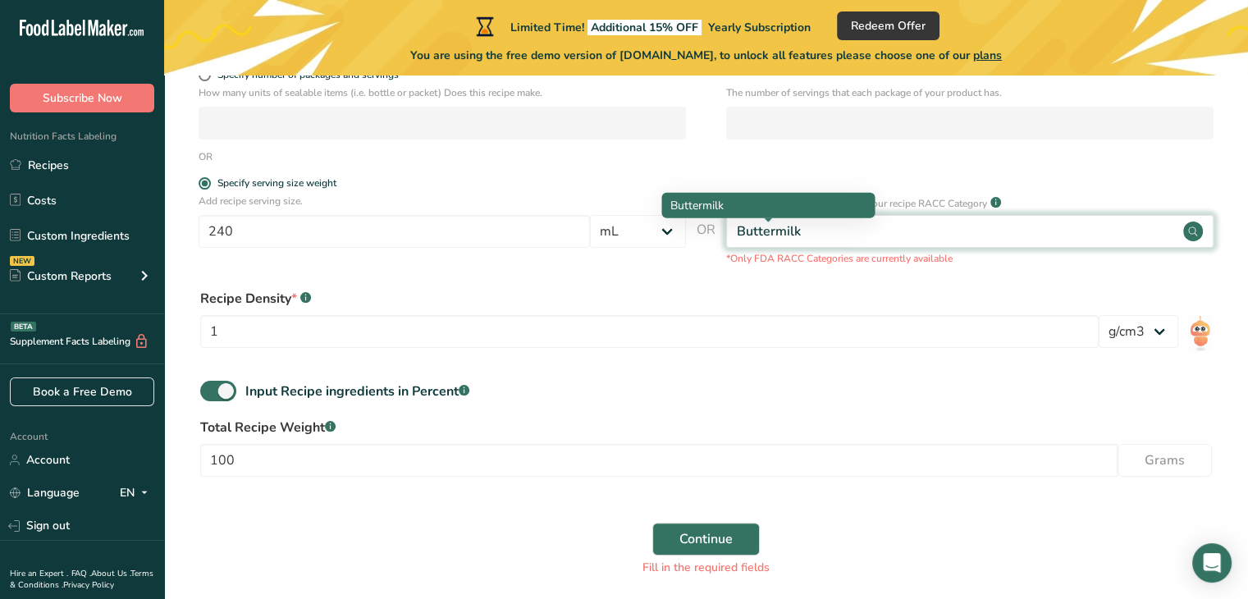
click at [787, 237] on div "Buttermilk" at bounding box center [769, 232] width 64 height 20
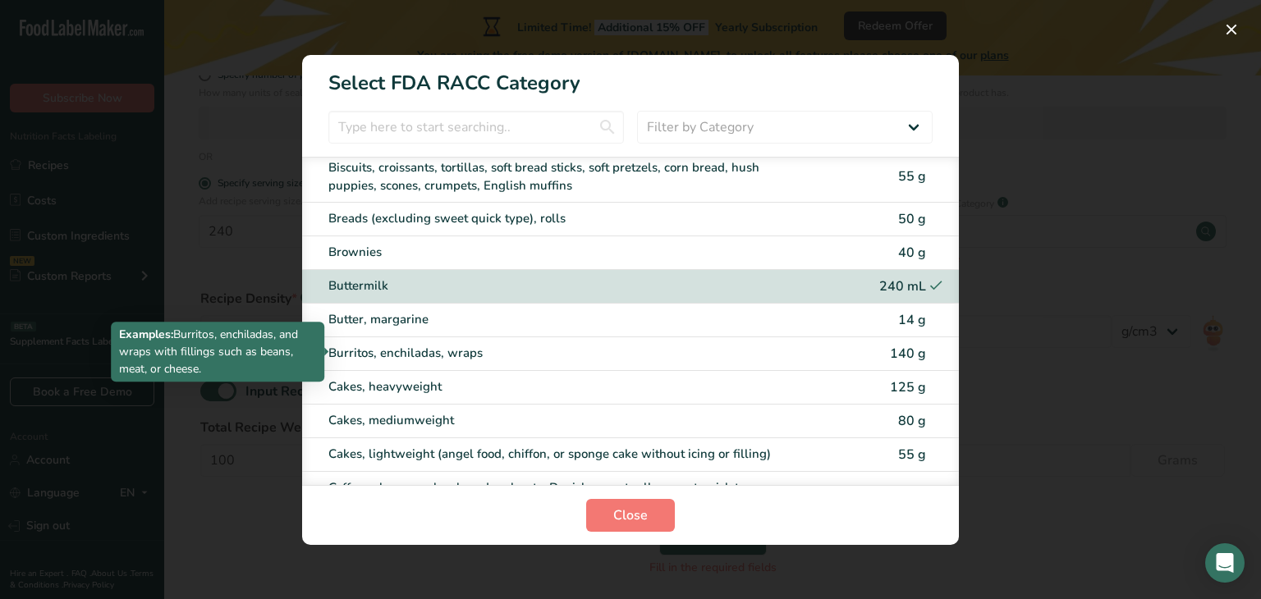
click at [650, 355] on div "Burritos, enchiladas, wraps" at bounding box center [561, 353] width 466 height 19
type input "140"
select select "0"
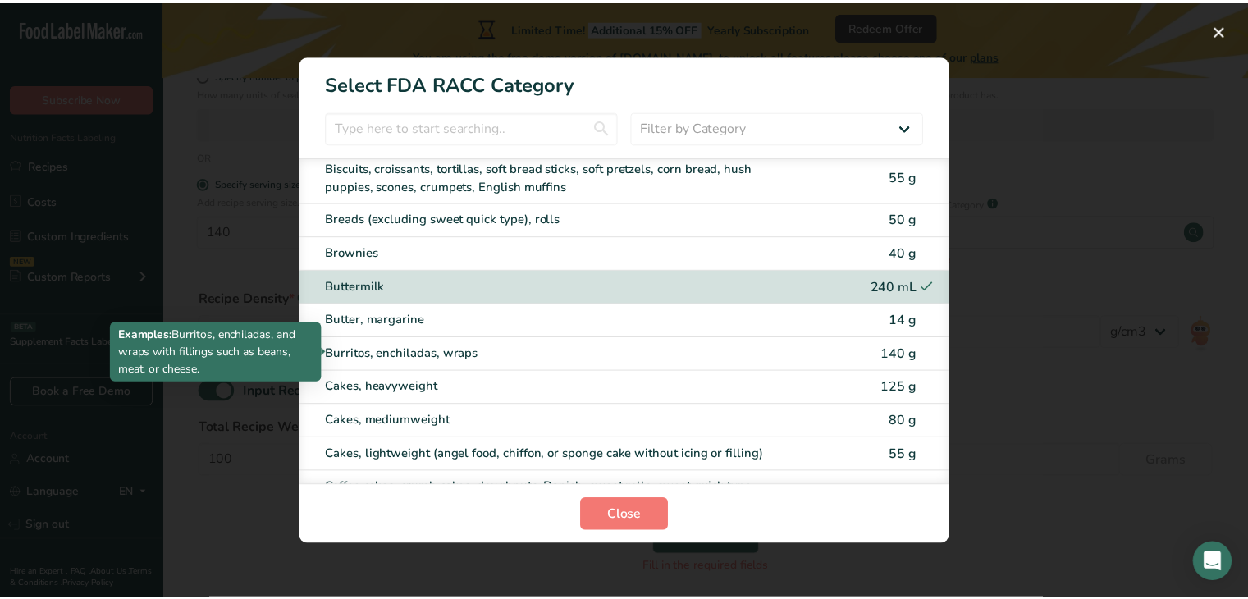
scroll to position [292, 0]
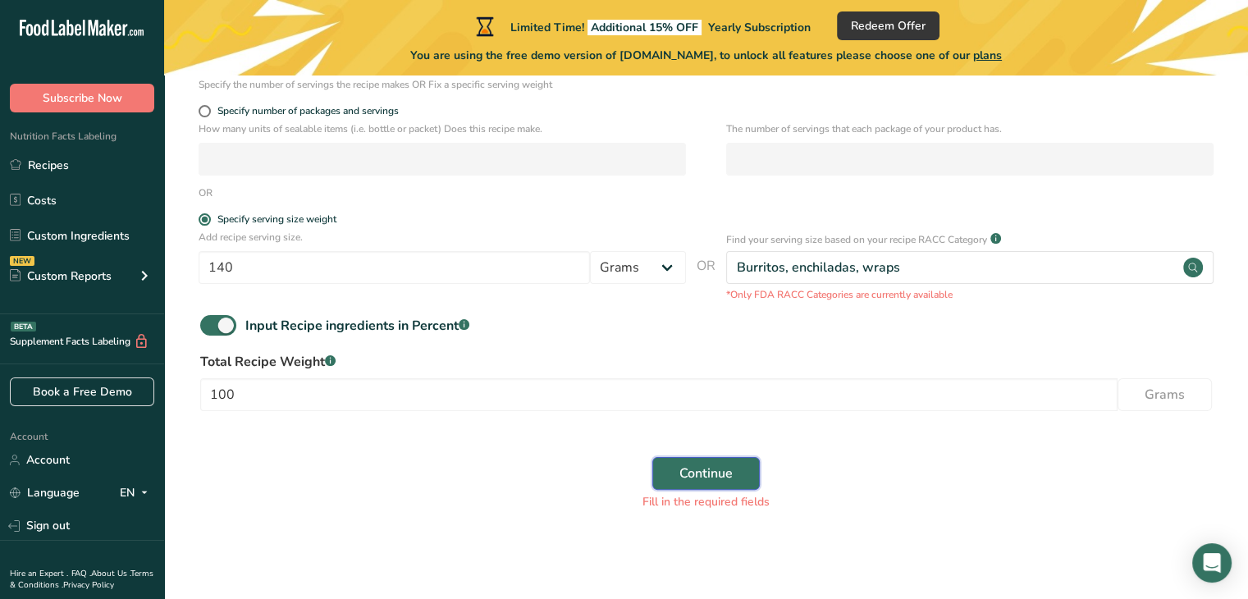
click at [685, 474] on span "Continue" at bounding box center [706, 474] width 53 height 20
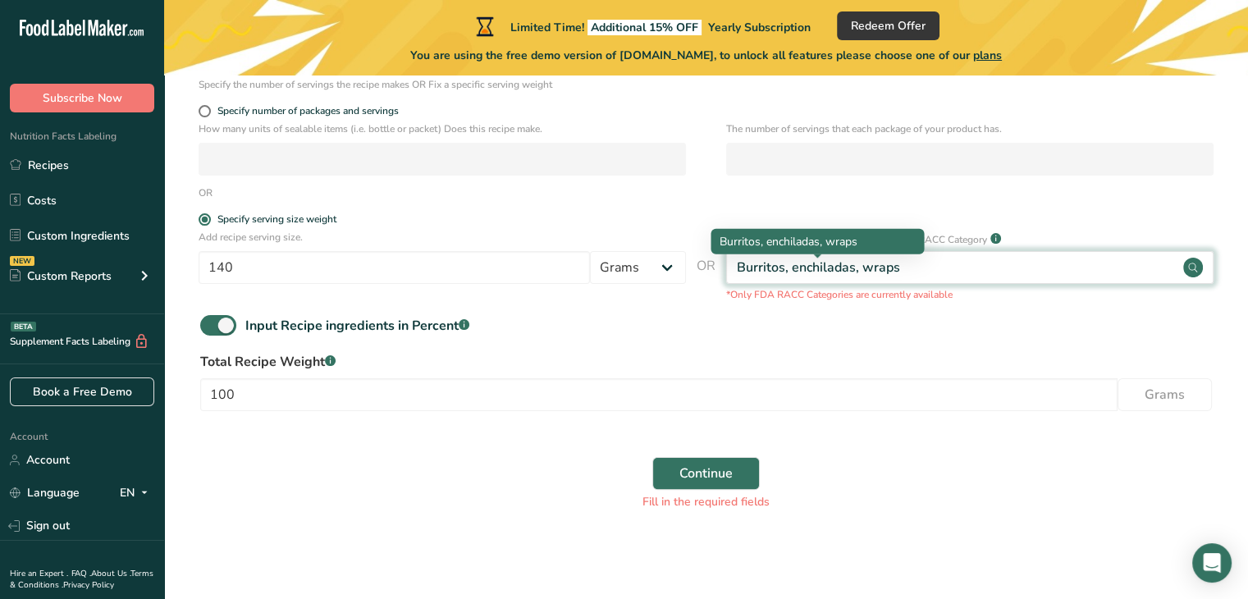
click at [887, 263] on div "Burritos, enchiladas, wraps" at bounding box center [818, 268] width 163 height 20
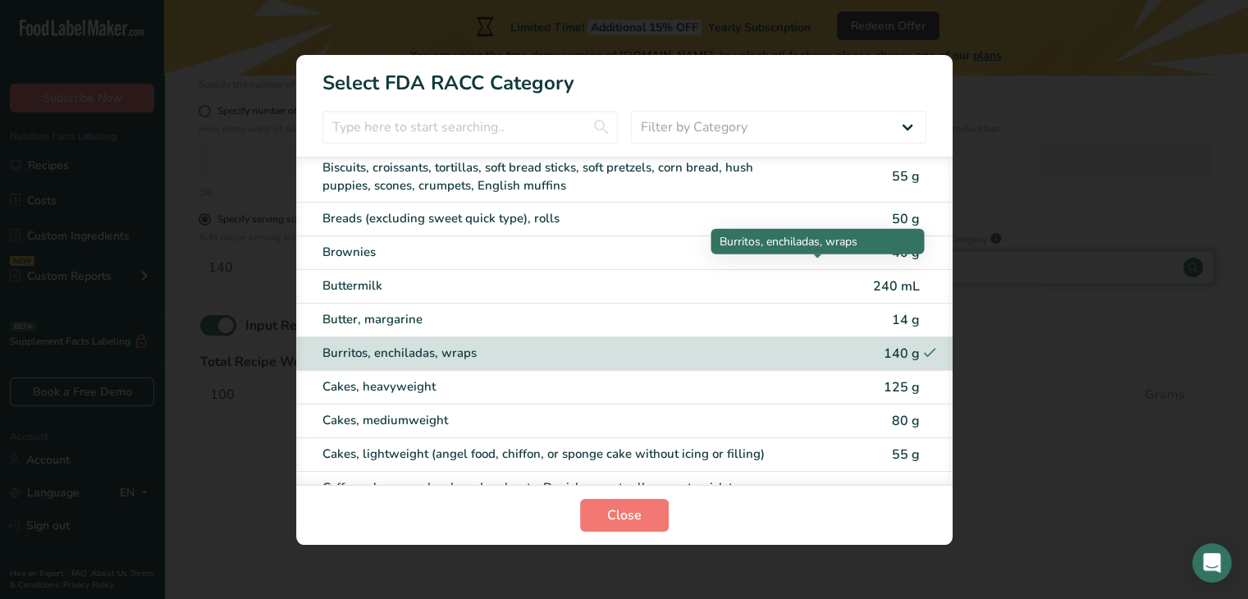
click at [887, 263] on div "Brownies 40 g" at bounding box center [624, 253] width 657 height 34
type input "40"
click at [887, 263] on div "Brownies 40 g" at bounding box center [624, 253] width 657 height 34
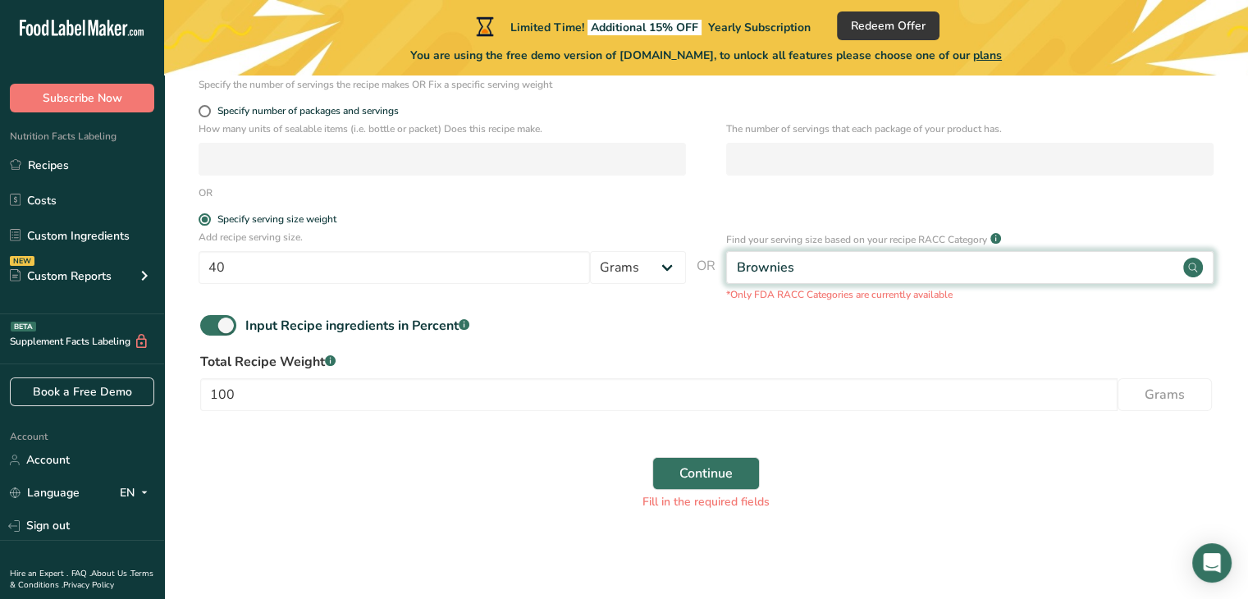
click at [797, 263] on div "Brownies" at bounding box center [970, 267] width 488 height 33
